Goal: Information Seeking & Learning: Find specific fact

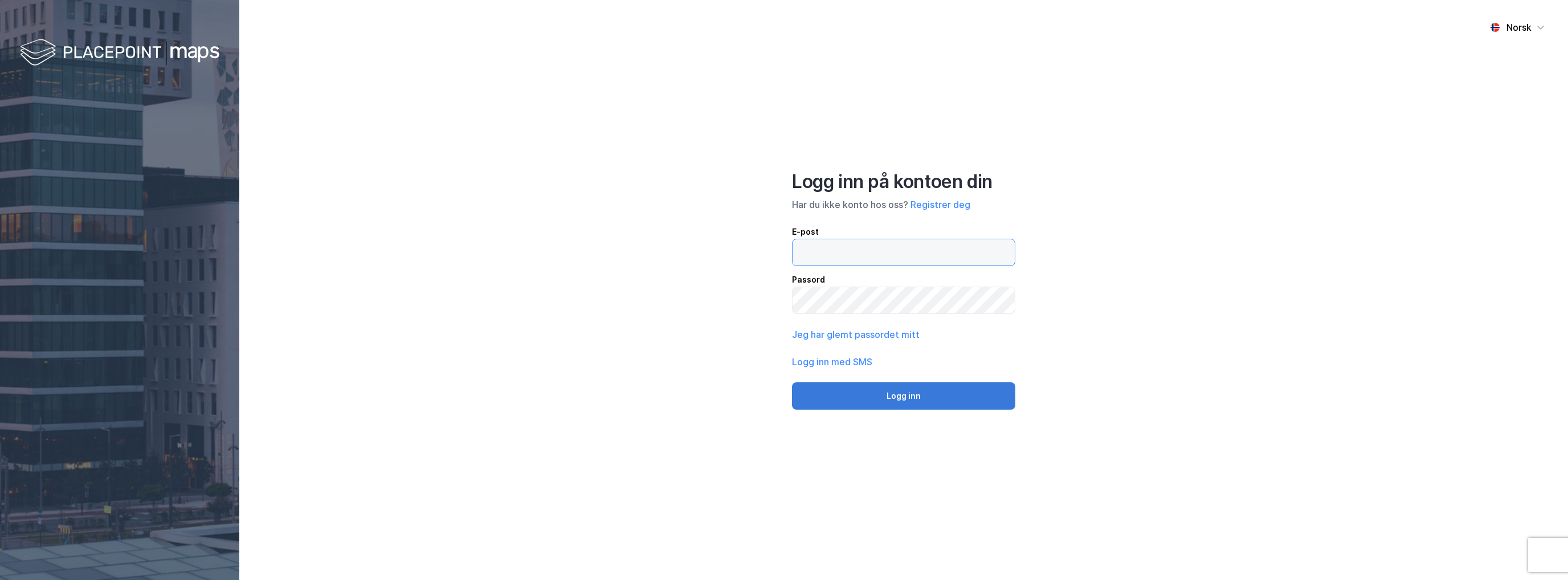
type input "[EMAIL_ADDRESS][DOMAIN_NAME]"
click at [870, 383] on button "Logg inn" at bounding box center [903, 396] width 223 height 27
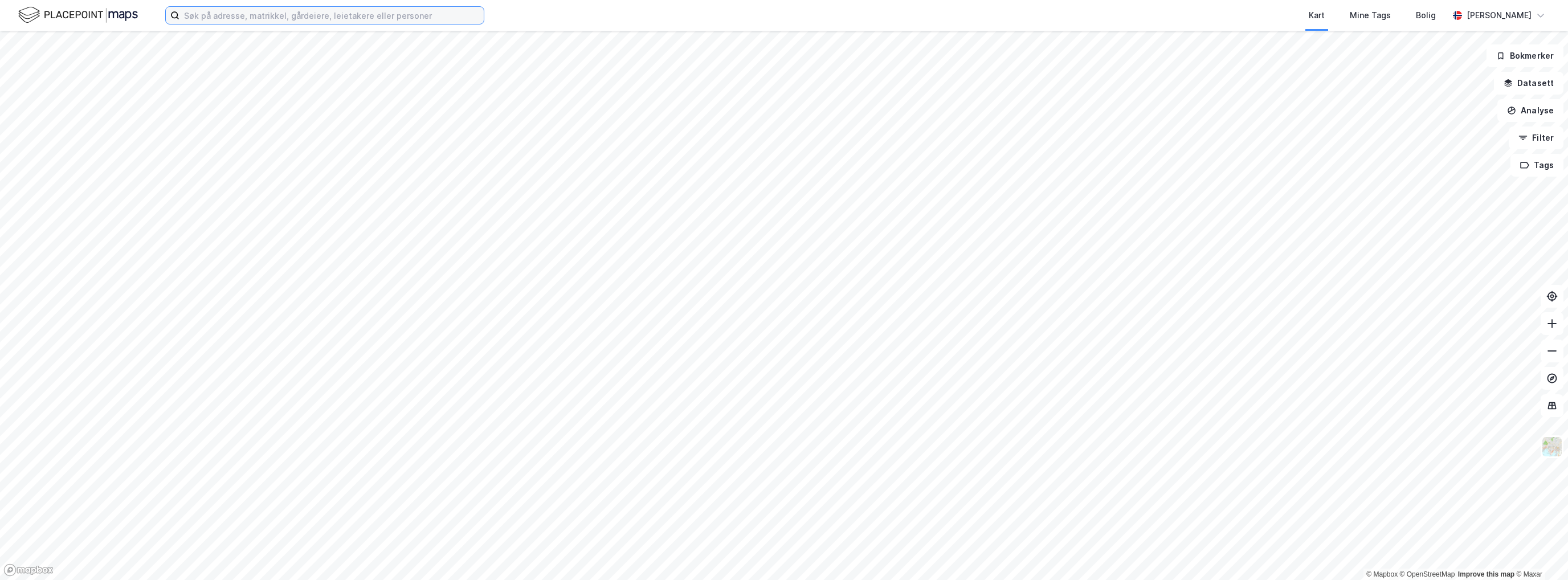
click at [437, 16] on input at bounding box center [331, 15] width 304 height 17
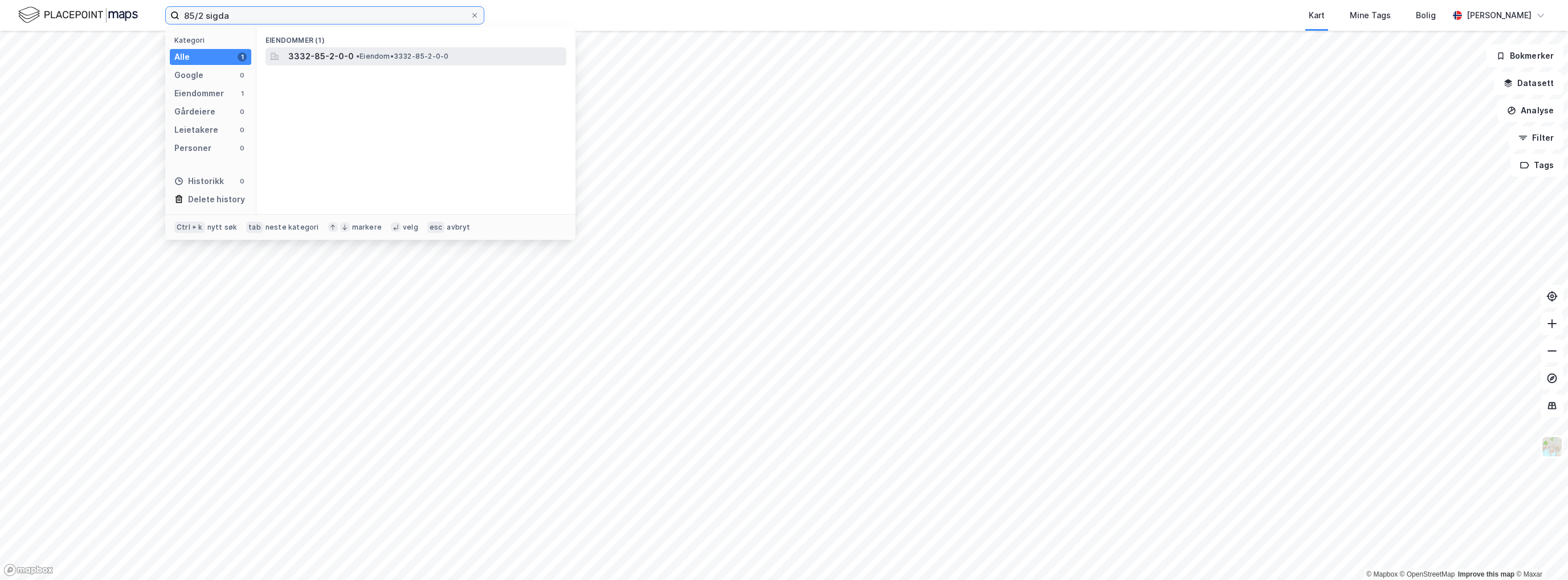
type input "85/2 sigda"
click at [324, 61] on span "3332-85-2-0-0" at bounding box center [321, 56] width 65 height 14
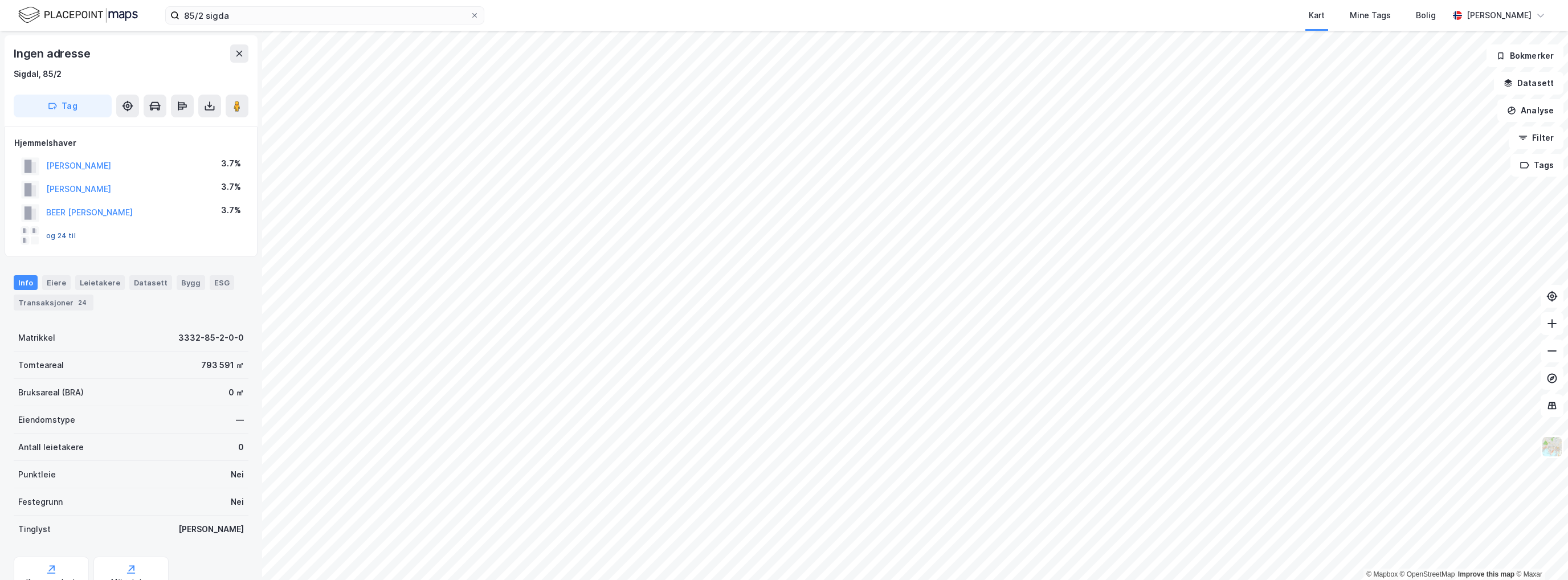
click at [0, 0] on button "og 24 til" at bounding box center [0, 0] width 0 height 0
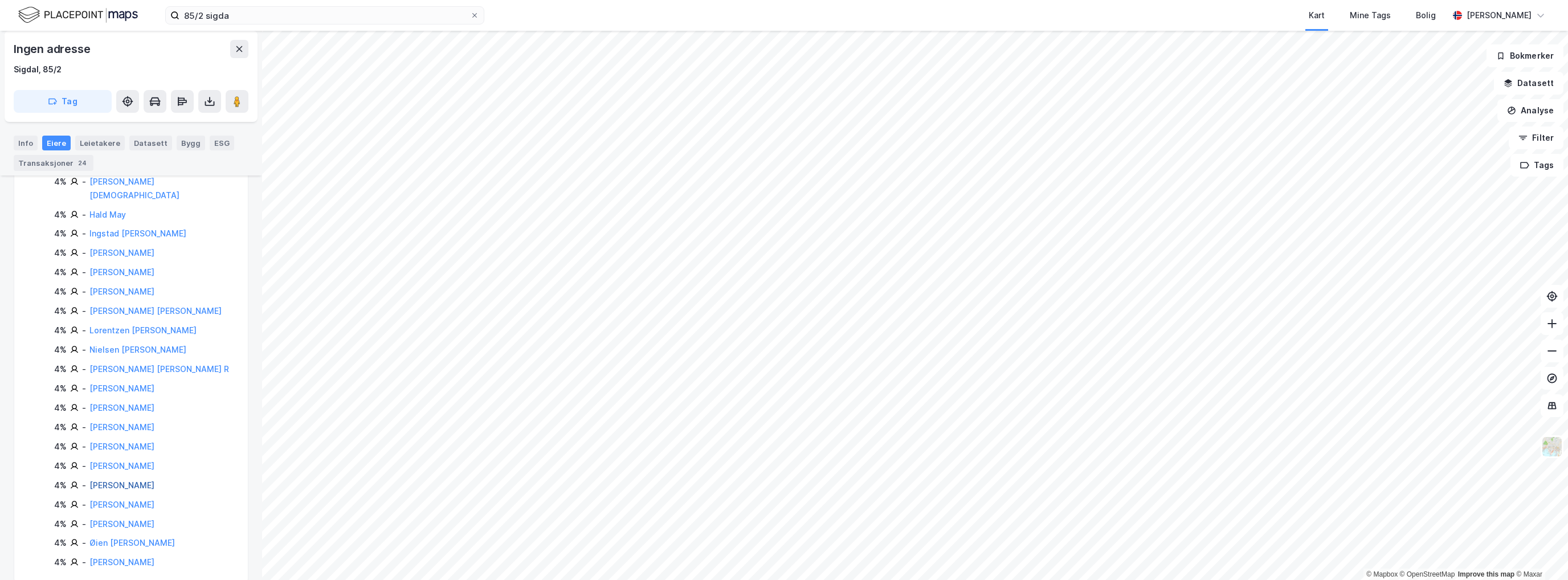
scroll to position [356, 0]
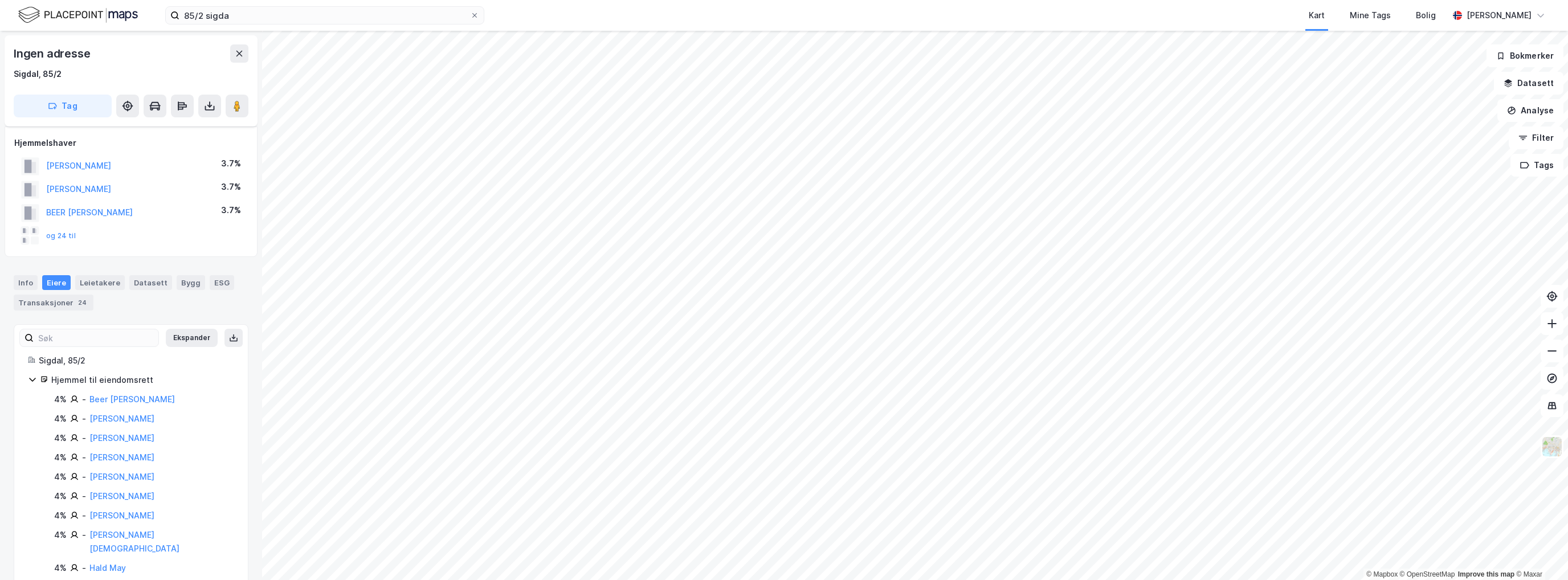
scroll to position [356, 0]
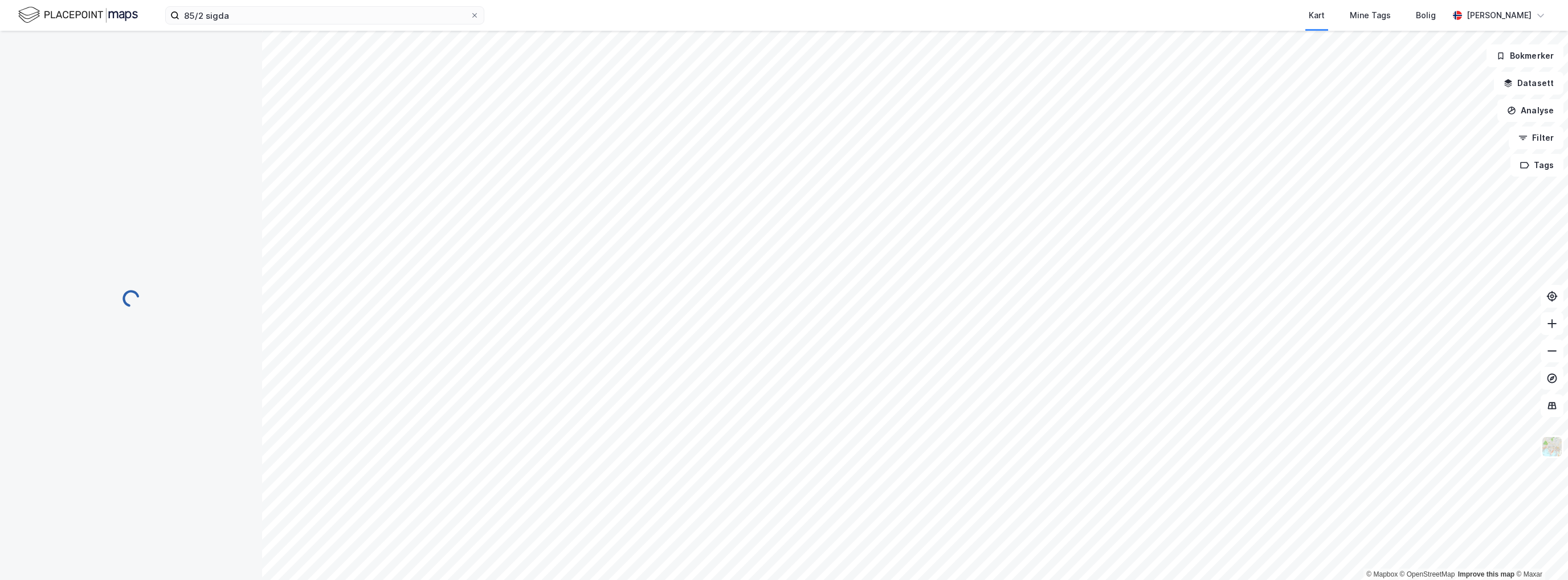
scroll to position [356, 0]
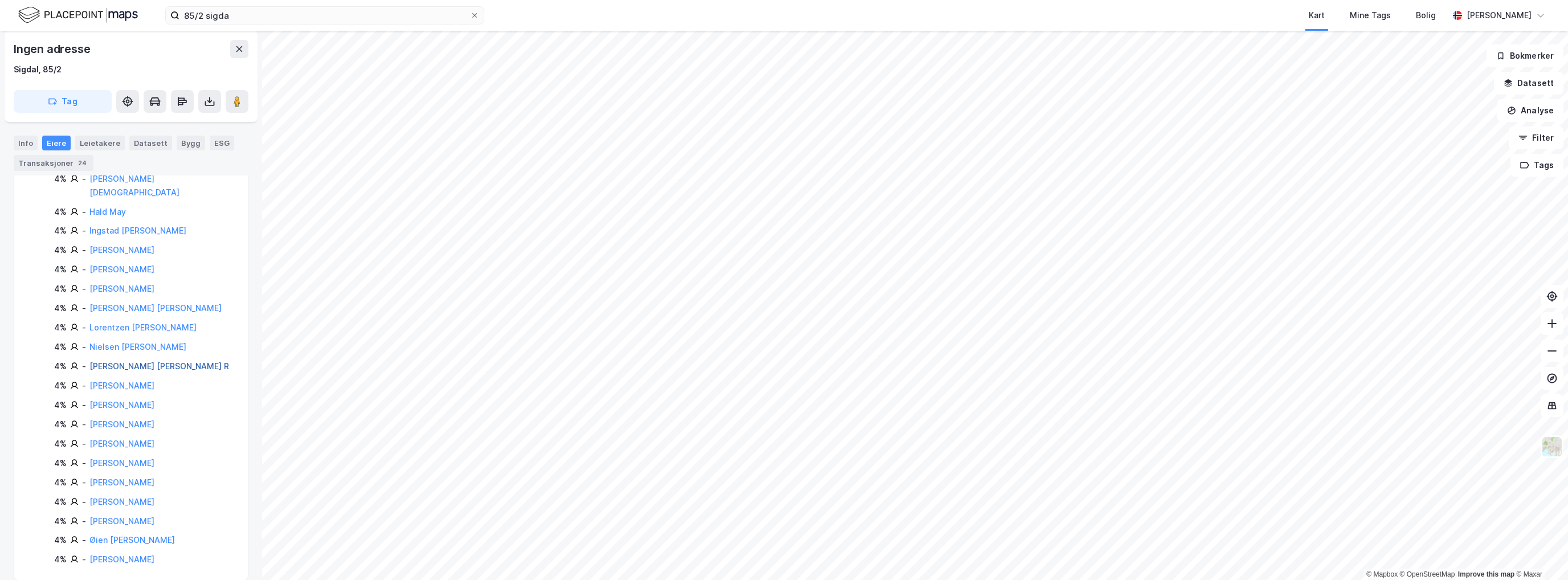
click at [120, 361] on link "Poulsson Erik Søfren R" at bounding box center [159, 366] width 139 height 10
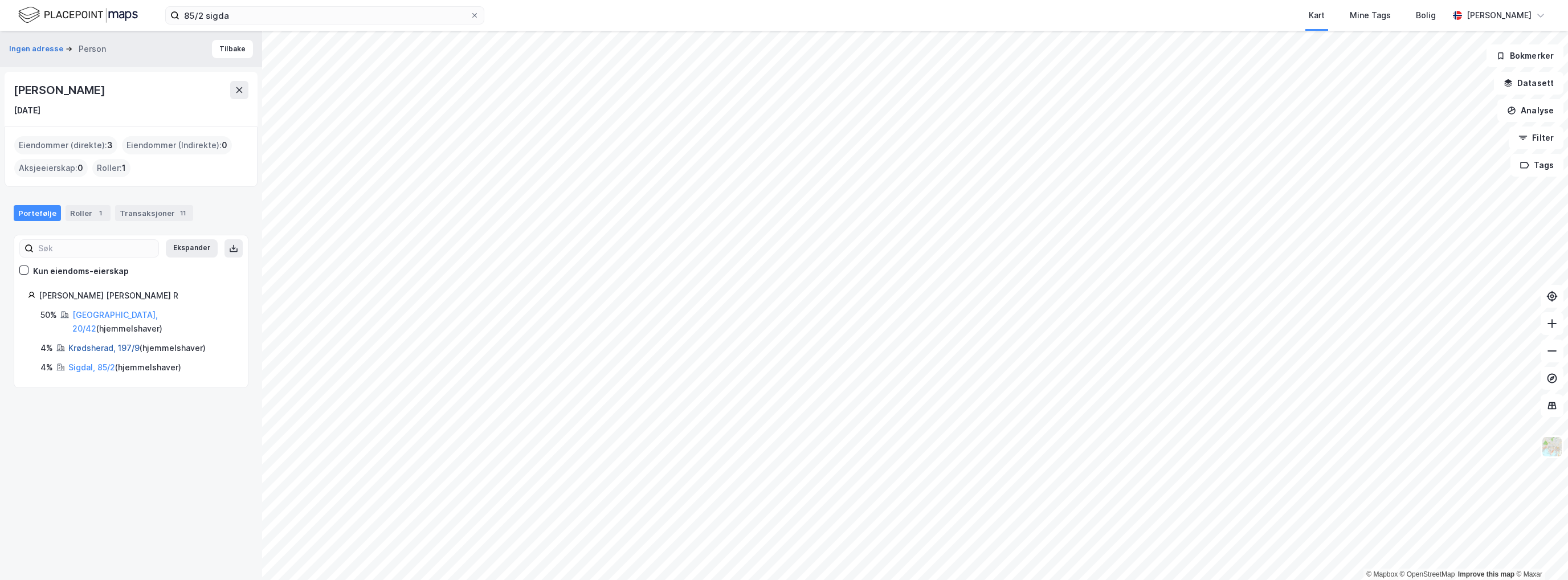
click at [95, 343] on link "Krødsherad, 197/9" at bounding box center [104, 347] width 71 height 10
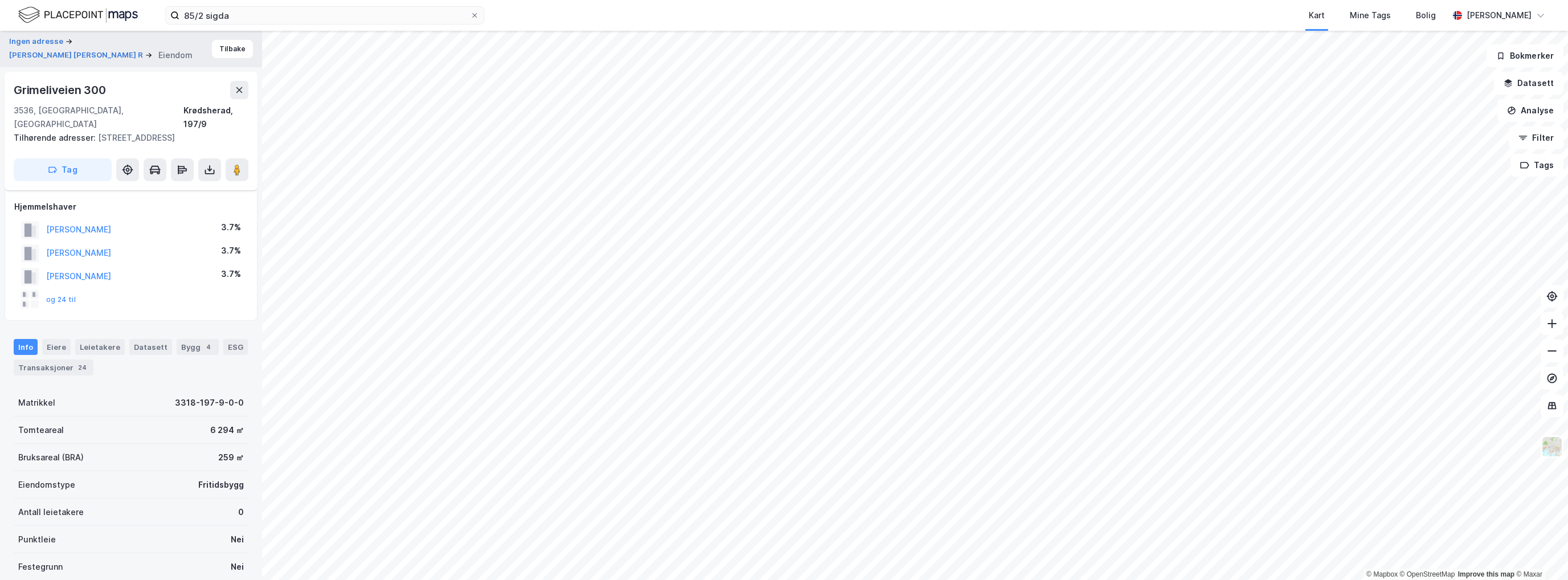
scroll to position [146, 0]
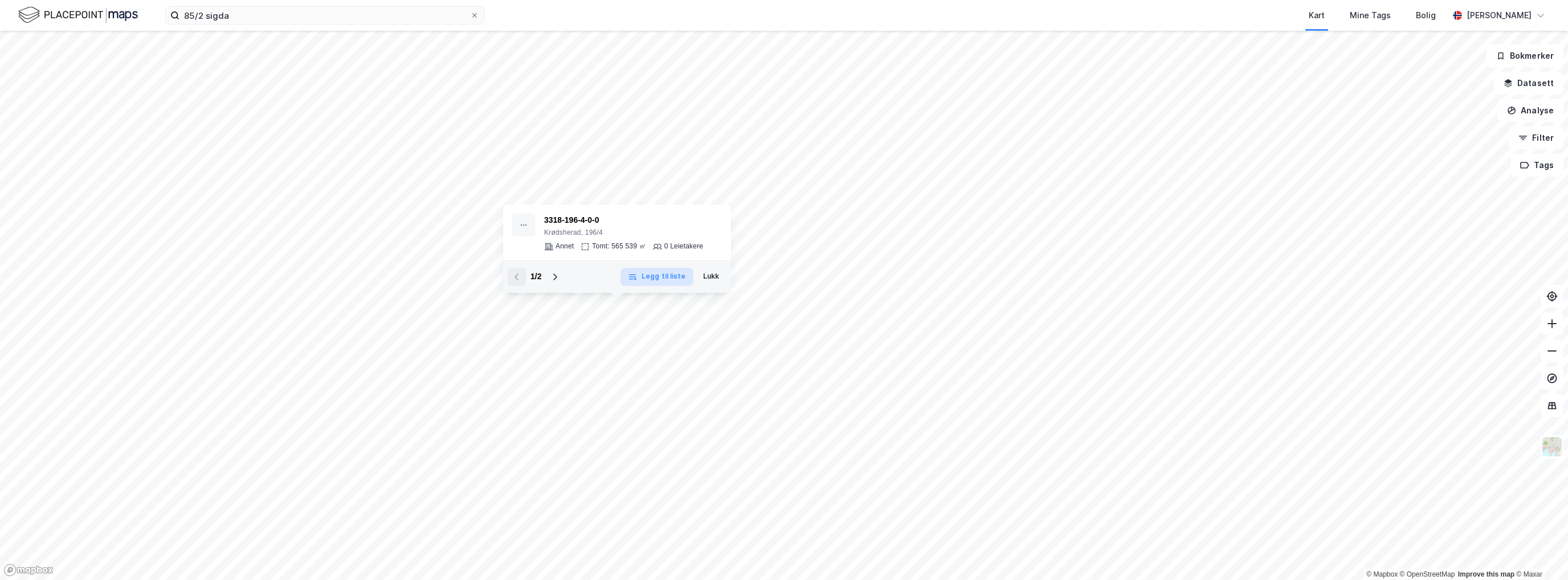
click at [650, 281] on button "Legg til liste" at bounding box center [656, 277] width 72 height 18
click at [554, 277] on icon at bounding box center [554, 276] width 9 height 9
click at [519, 278] on icon at bounding box center [516, 276] width 9 height 9
click at [559, 218] on div "3318-196-4-0-0" at bounding box center [624, 220] width 159 height 14
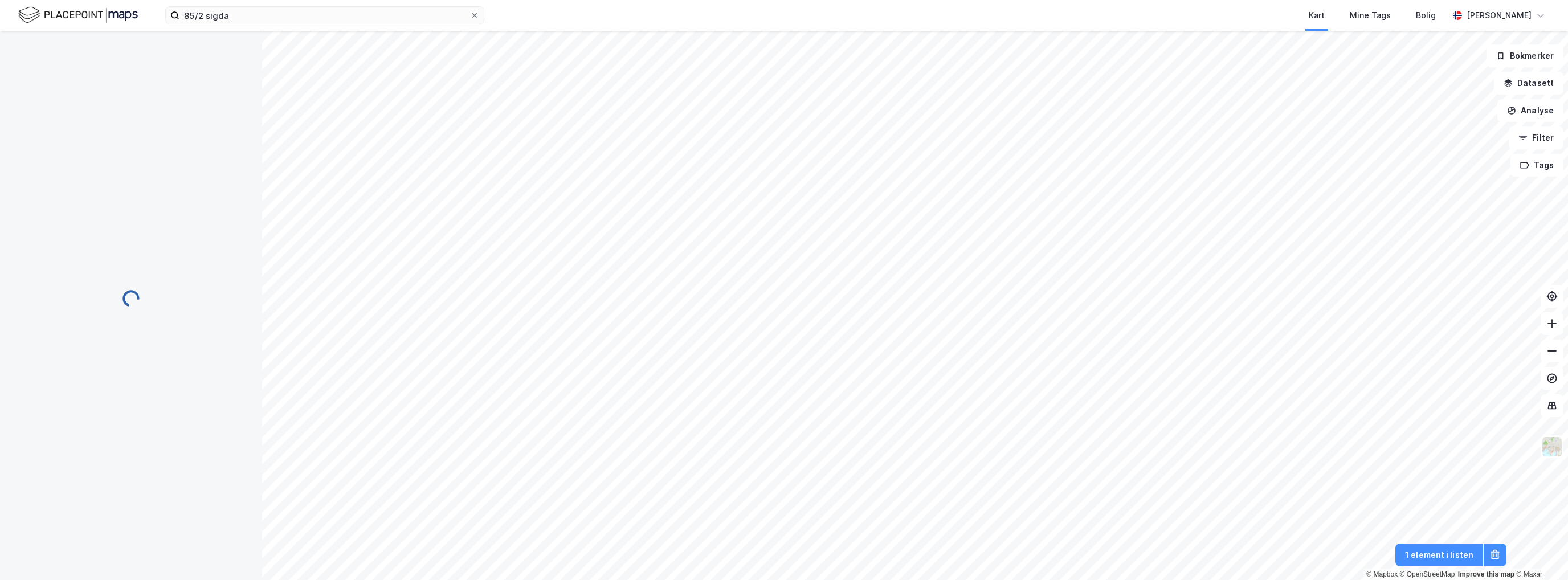
scroll to position [40, 0]
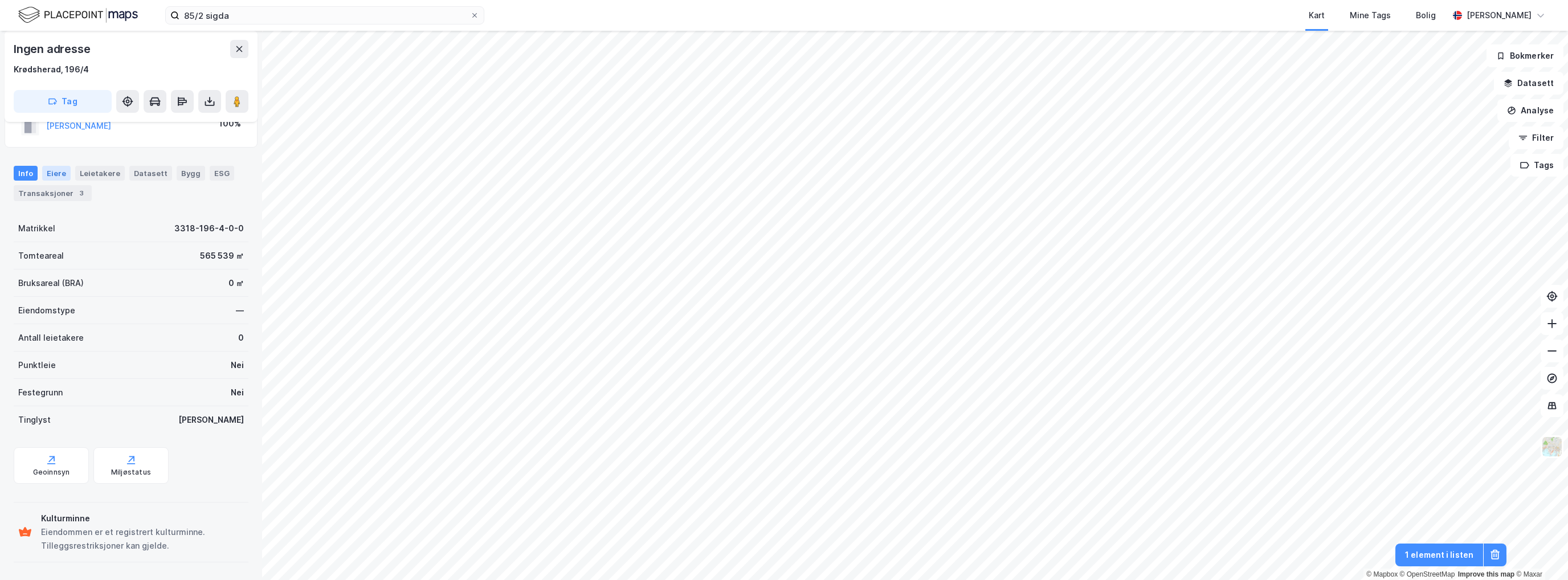
click at [58, 171] on div "Eiere" at bounding box center [56, 173] width 29 height 15
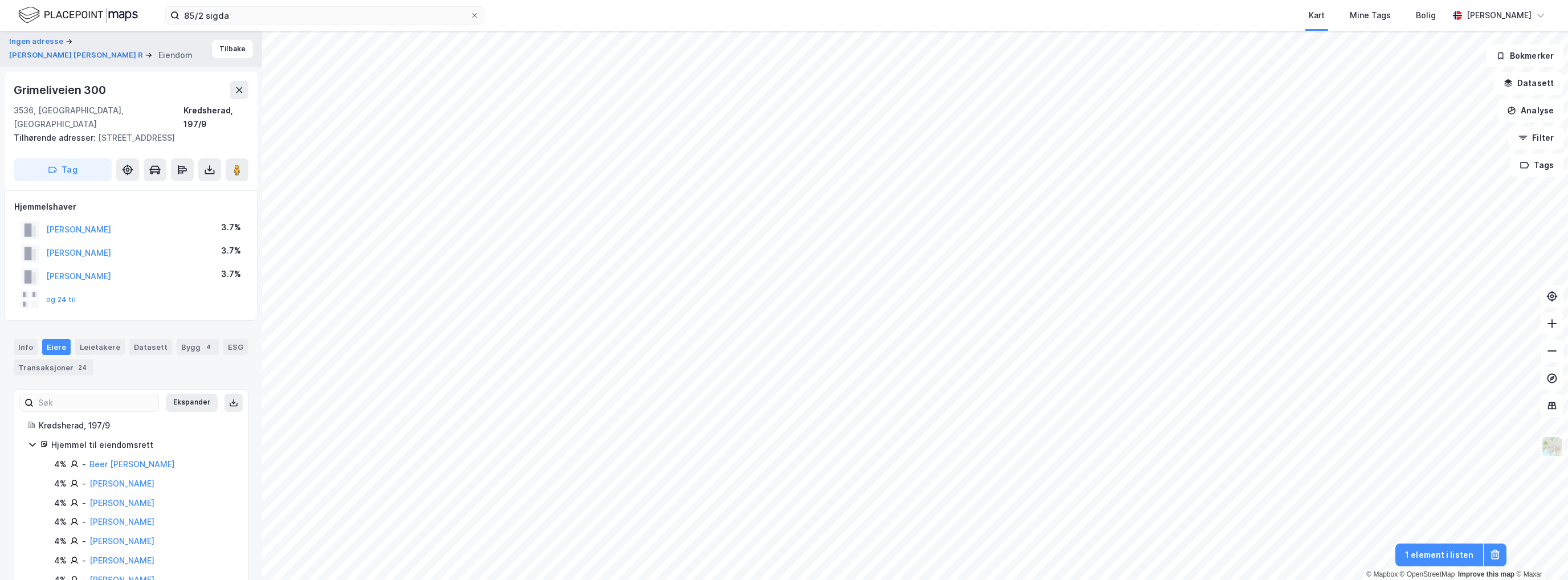
scroll to position [40, 0]
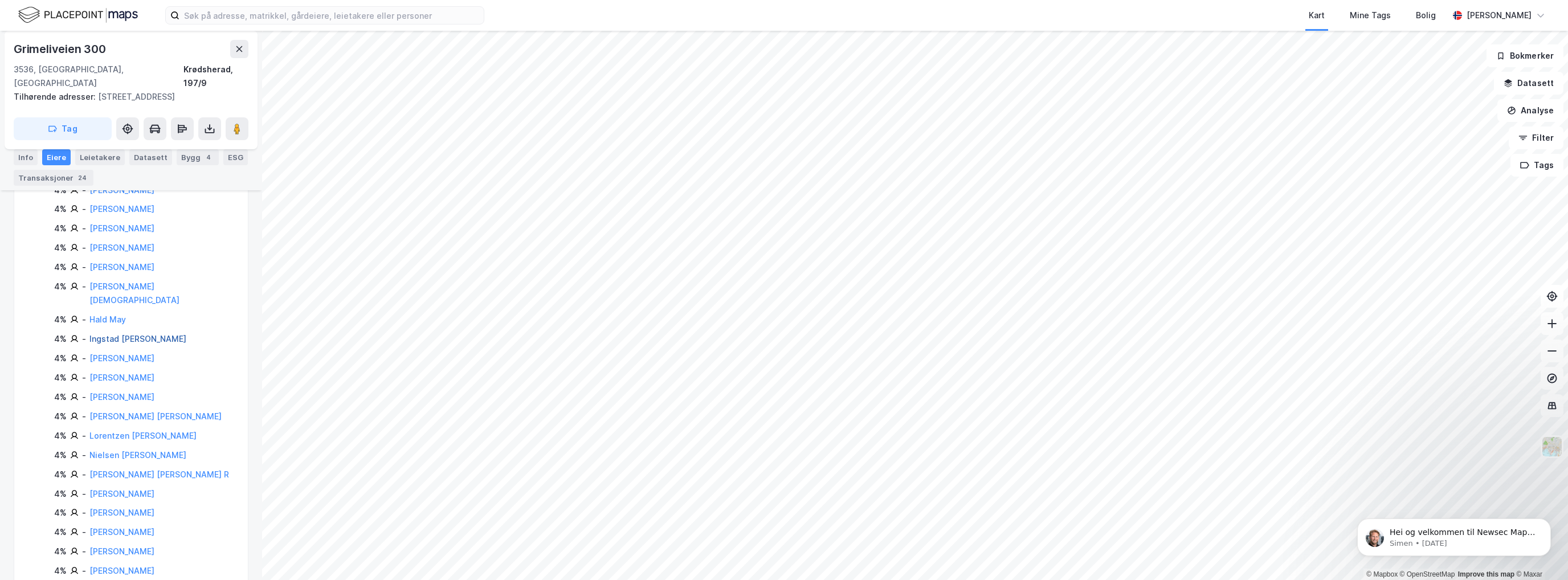
scroll to position [285, 0]
click at [127, 461] on link "[PERSON_NAME] [PERSON_NAME] R" at bounding box center [159, 466] width 139 height 10
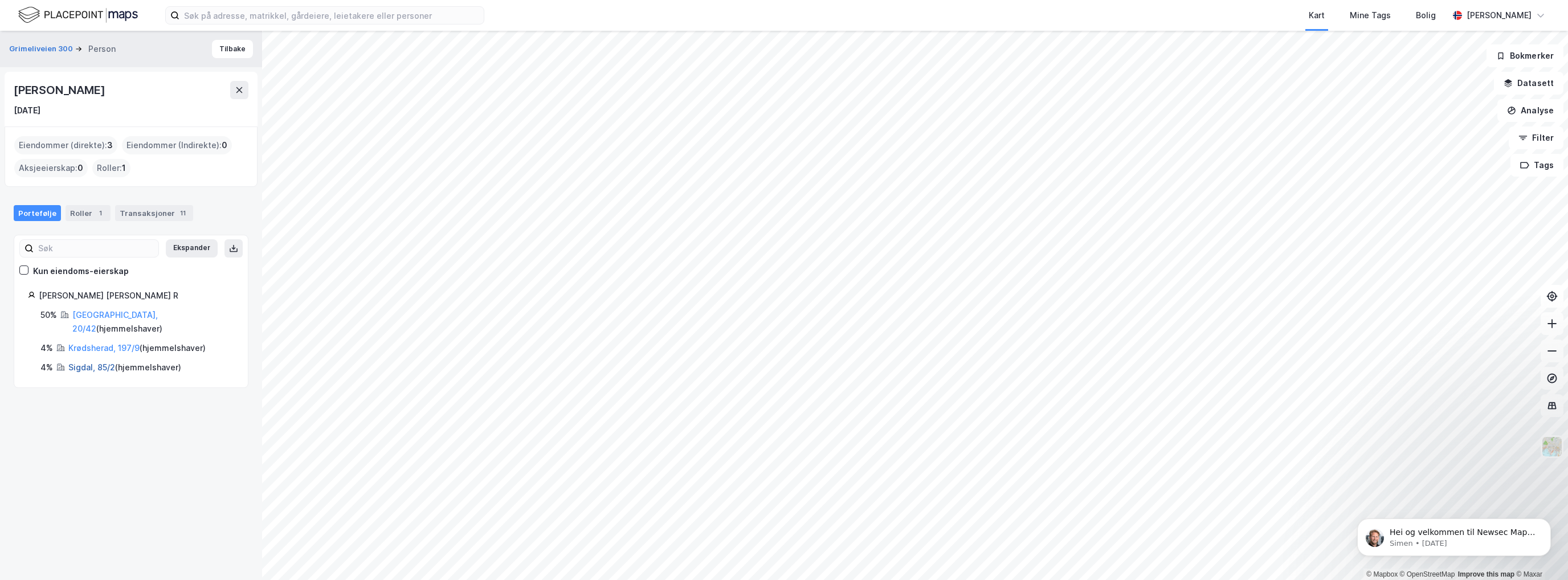
click at [80, 362] on link "Sigdal, 85/2" at bounding box center [92, 367] width 47 height 10
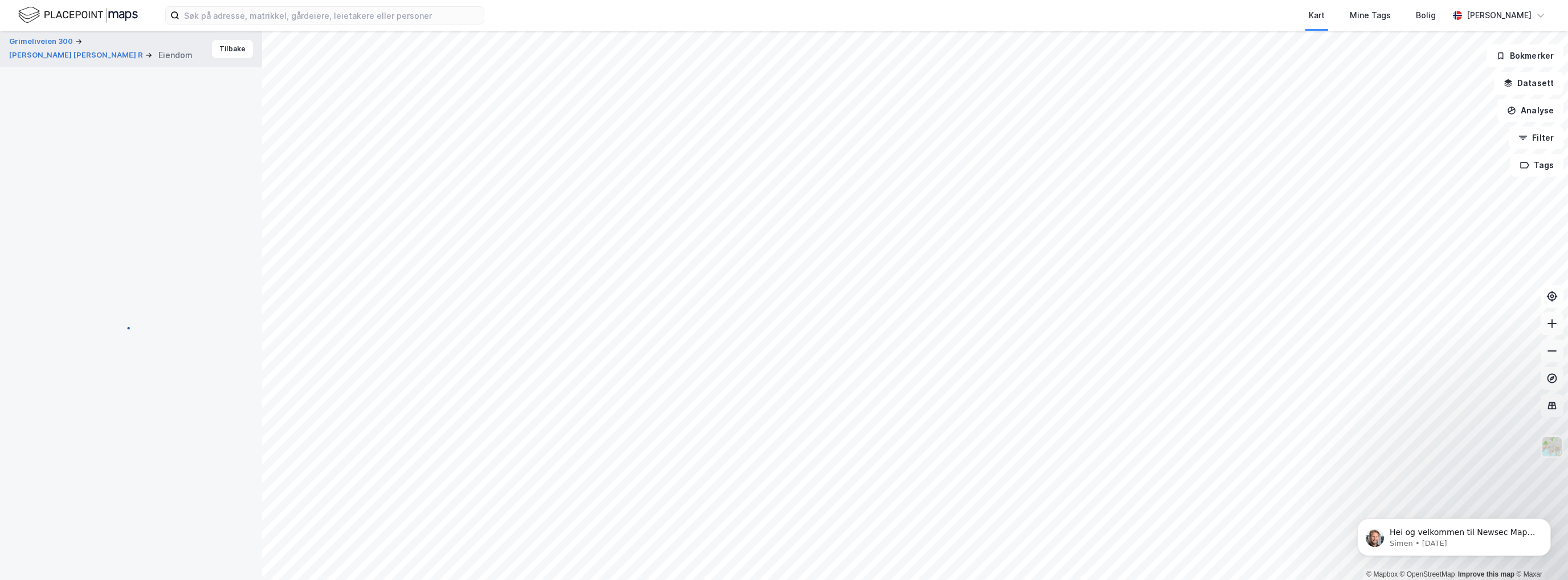
scroll to position [132, 0]
